Goal: Task Accomplishment & Management: Manage account settings

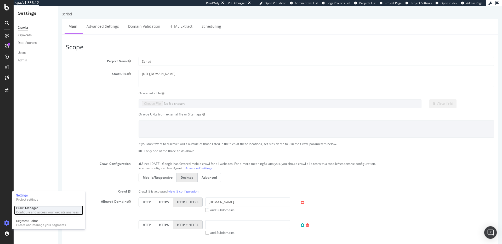
click at [22, 212] on div "Configure and access your website analyses" at bounding box center [47, 213] width 63 height 4
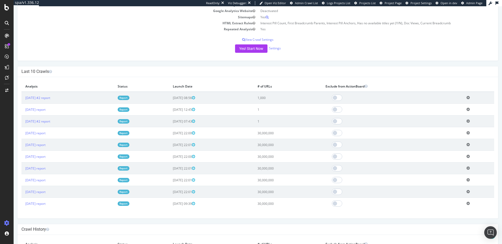
scroll to position [99, 0]
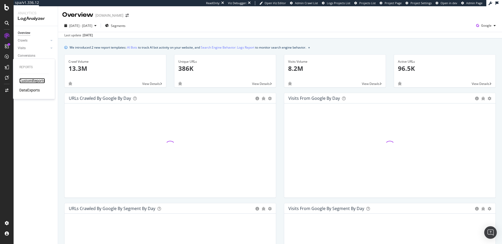
click at [31, 80] on div "CustomReports" at bounding box center [32, 80] width 26 height 5
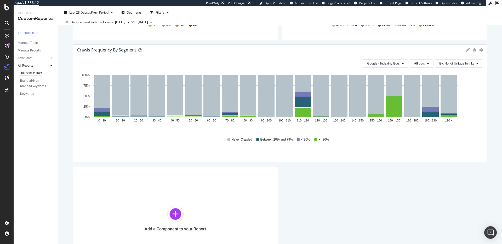
scroll to position [385, 0]
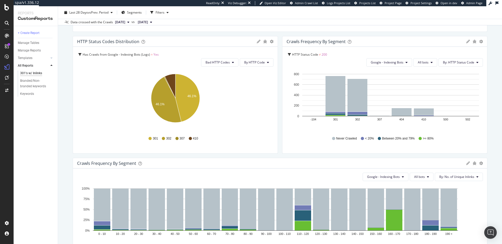
scroll to position [273, 0]
click at [227, 64] on span "Bad HTTP Codes" at bounding box center [218, 62] width 24 height 4
click at [186, 33] on div "Table View HTTP Status Code = 301 and No. of Unique Inlinks > 0 Full URL HTTP S…" at bounding box center [280, 88] width 415 height 592
click at [232, 61] on icon at bounding box center [233, 61] width 2 height 3
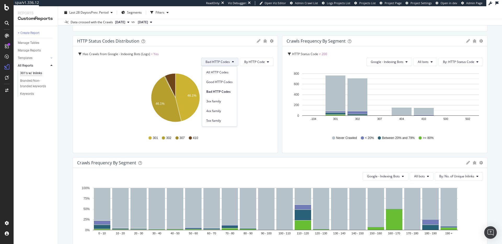
click at [221, 34] on div "Table View HTTP Status Code = 301 and No. of Unique Inlinks > 0 Full URL HTTP S…" at bounding box center [280, 88] width 415 height 592
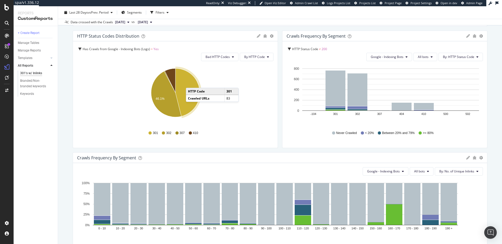
scroll to position [277, 0]
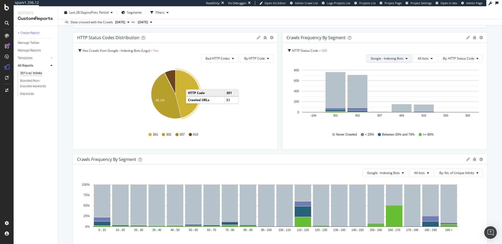
click at [398, 57] on span "Google - Indexing Bots" at bounding box center [387, 58] width 33 height 4
click at [427, 33] on div "Crawls Frequency By Segment Bar (by Value) Bar (by Percentage) Table Edit Filte…" at bounding box center [385, 37] width 205 height 10
click at [432, 58] on icon at bounding box center [432, 58] width 2 height 3
click at [466, 58] on span "By: HTTP Status Code" at bounding box center [458, 58] width 31 height 4
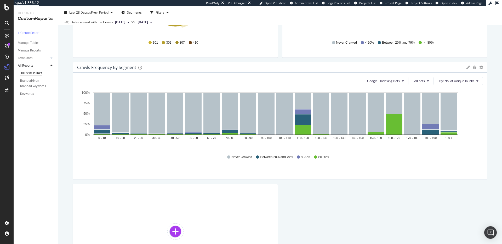
scroll to position [356, 0]
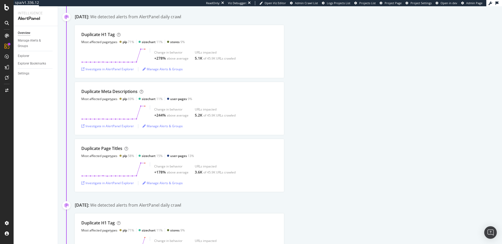
scroll to position [635, 0]
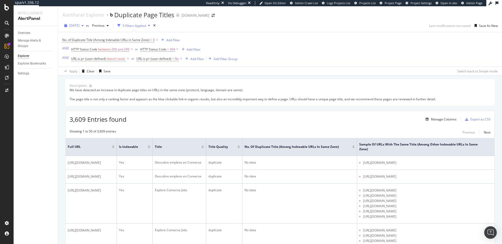
click at [80, 23] on span "2025 Jul. 18th" at bounding box center [74, 25] width 10 height 4
click at [90, 36] on div "2025 Aug. 25th" at bounding box center [83, 36] width 27 height 5
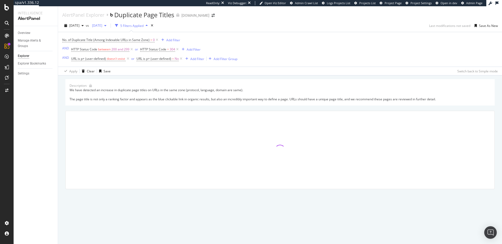
click at [102, 26] on span "2025 Jul. 17th" at bounding box center [96, 25] width 12 height 4
click at [130, 44] on div "2025 Aug. 23rd 47.7K URLs" at bounding box center [125, 45] width 47 height 5
click at [80, 27] on span "2025 Jul. 18th" at bounding box center [74, 25] width 10 height 4
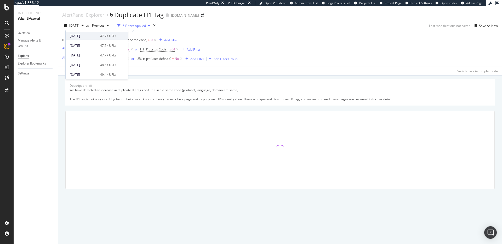
click at [97, 37] on div "2025 Aug. 25th 47.7K URLs" at bounding box center [93, 36] width 47 height 5
click at [102, 26] on span "2025 Jul. 17th" at bounding box center [96, 25] width 12 height 4
click at [116, 38] on div "2025 Aug. 24th" at bounding box center [115, 36] width 27 height 5
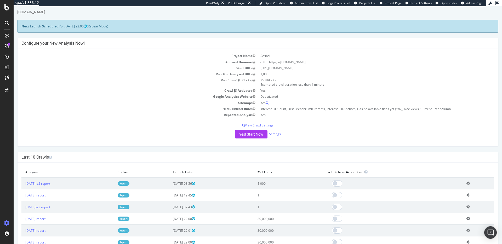
scroll to position [14, 0]
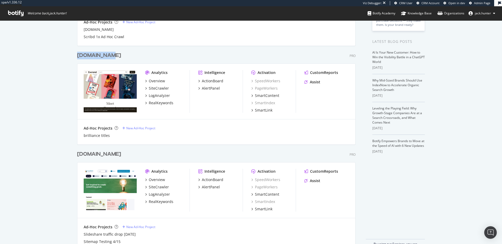
scroll to position [115, 0]
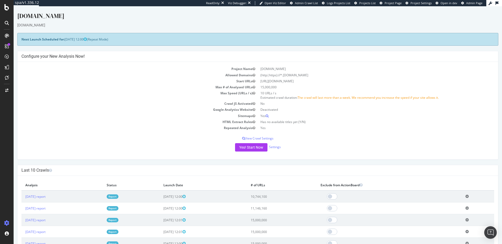
scroll to position [0, 0]
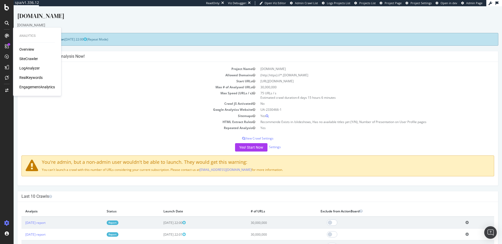
click at [30, 55] on div "Overview SiteCrawler LogAnalyzer RealKeywords EngagementAnalytics" at bounding box center [37, 68] width 36 height 43
click at [30, 57] on div "SiteCrawler" at bounding box center [28, 58] width 19 height 5
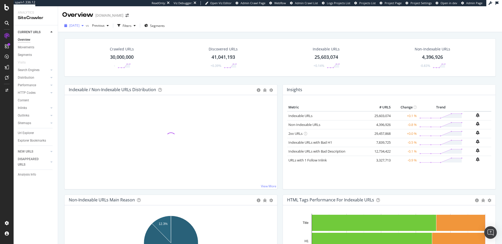
click at [80, 26] on span "[DATE]" at bounding box center [74, 25] width 10 height 4
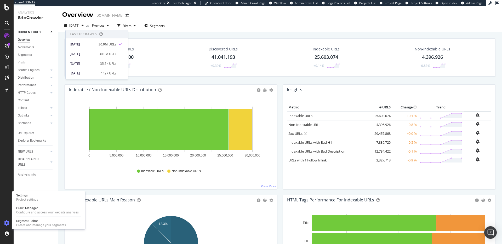
click at [9, 223] on icon at bounding box center [6, 223] width 5 height 5
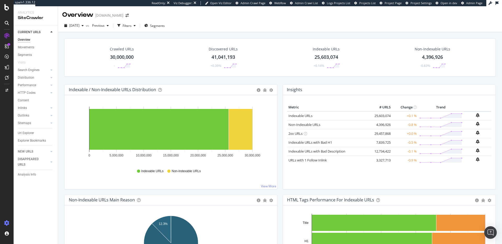
click at [8, 222] on icon at bounding box center [6, 223] width 5 height 5
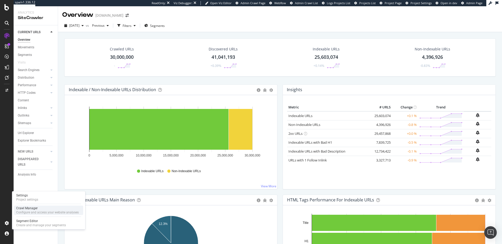
click at [31, 210] on div "Crawl Manager" at bounding box center [47, 208] width 63 height 4
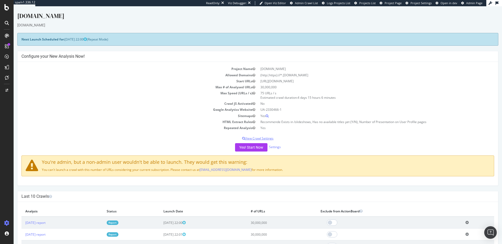
click at [258, 138] on p "View Crawl Settings" at bounding box center [257, 138] width 473 height 4
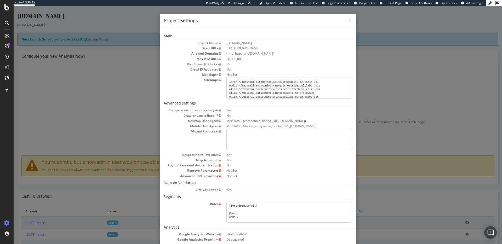
click at [353, 22] on div "× Close Project Settings" at bounding box center [258, 20] width 196 height 13
click at [351, 21] on span "×" at bounding box center [350, 20] width 3 height 7
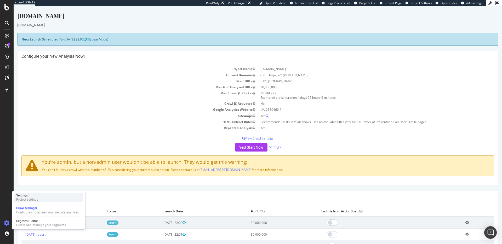
click at [27, 201] on div "Project settings" at bounding box center [27, 200] width 22 height 4
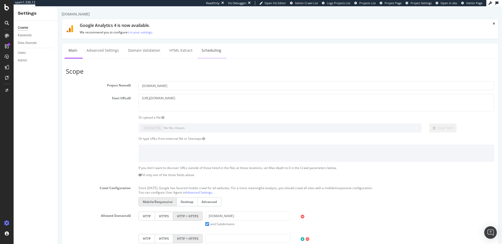
click at [210, 53] on link "Scheduling" at bounding box center [211, 50] width 27 height 14
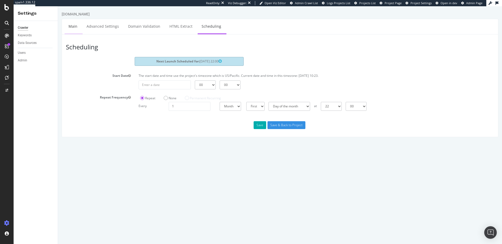
click at [76, 28] on link "Main" at bounding box center [73, 26] width 17 height 14
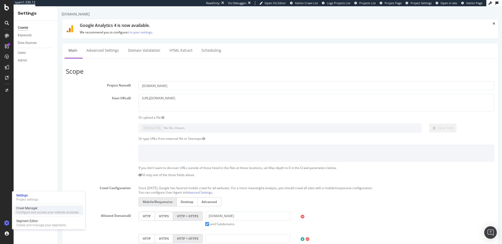
click at [33, 211] on div "Configure and access your website analyses" at bounding box center [47, 213] width 63 height 4
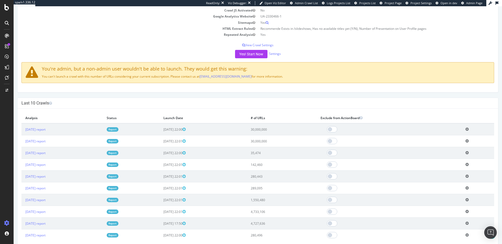
scroll to position [117, 0]
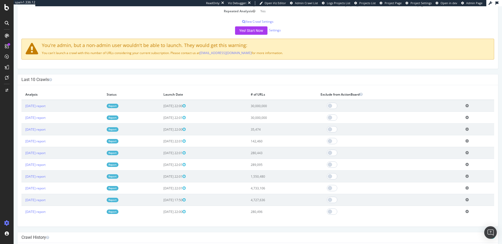
click at [286, 107] on td "30,000,000" at bounding box center [282, 106] width 70 height 12
click at [287, 108] on td "30,000,000" at bounding box center [282, 106] width 70 height 12
click at [285, 106] on td "30,000,000" at bounding box center [282, 106] width 70 height 12
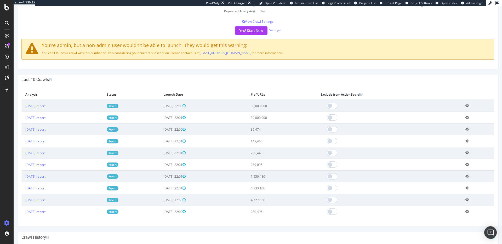
click at [285, 106] on td "30,000,000" at bounding box center [282, 106] width 70 height 12
click at [283, 117] on td "30,000,000" at bounding box center [282, 118] width 70 height 12
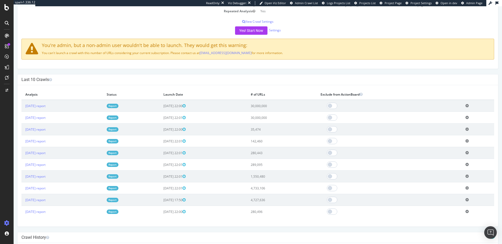
click at [283, 117] on td "30,000,000" at bounding box center [282, 118] width 70 height 12
click at [283, 106] on td "30,000,000" at bounding box center [282, 106] width 70 height 12
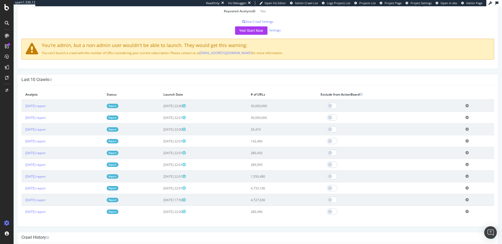
click at [283, 106] on td "30,000,000" at bounding box center [282, 106] width 70 height 12
click at [283, 115] on td "30,000,000" at bounding box center [282, 118] width 70 height 12
click at [282, 105] on td "30,000,000" at bounding box center [282, 106] width 70 height 12
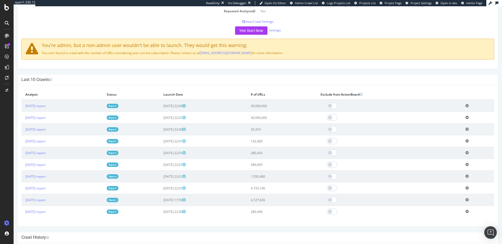
click at [282, 105] on td "30,000,000" at bounding box center [282, 106] width 70 height 12
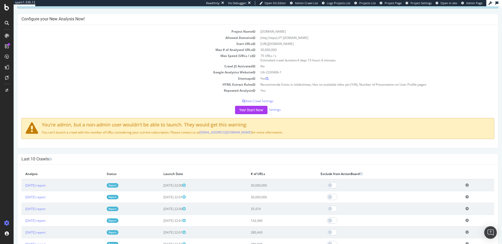
scroll to position [0, 0]
